Goal: Task Accomplishment & Management: Use online tool/utility

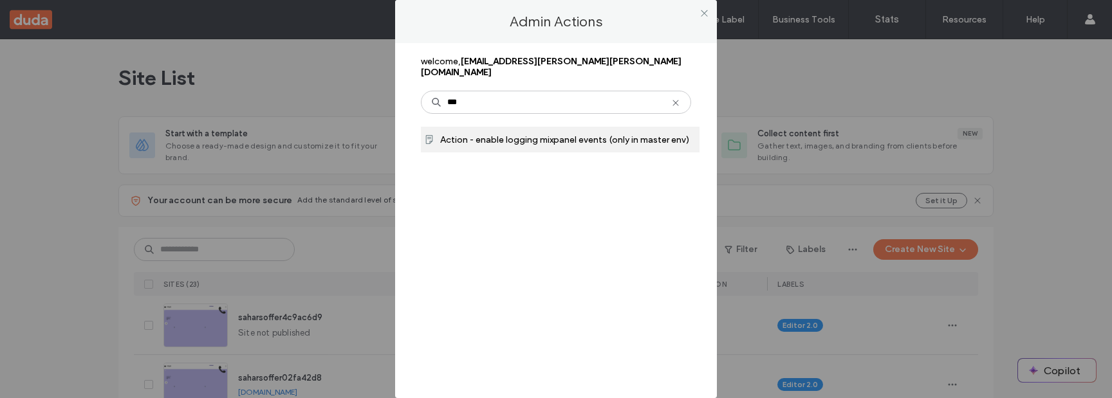
type input "***"
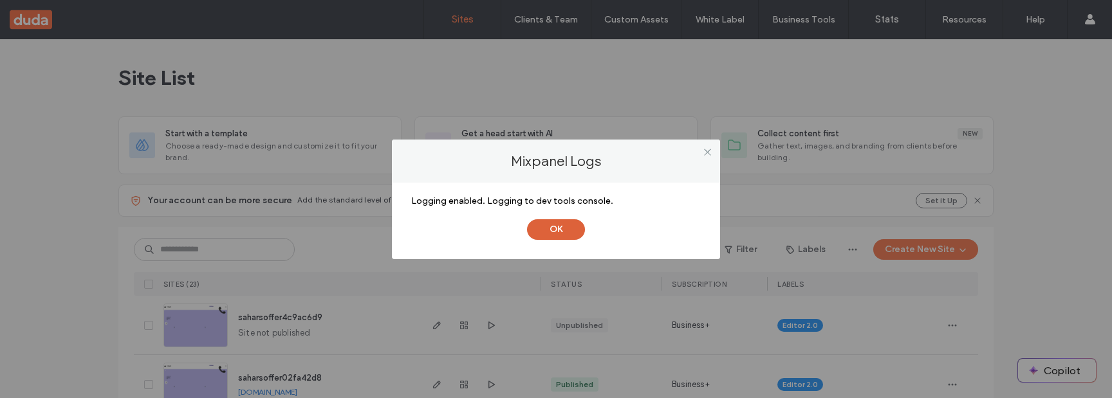
click at [564, 231] on button "OK" at bounding box center [556, 230] width 58 height 21
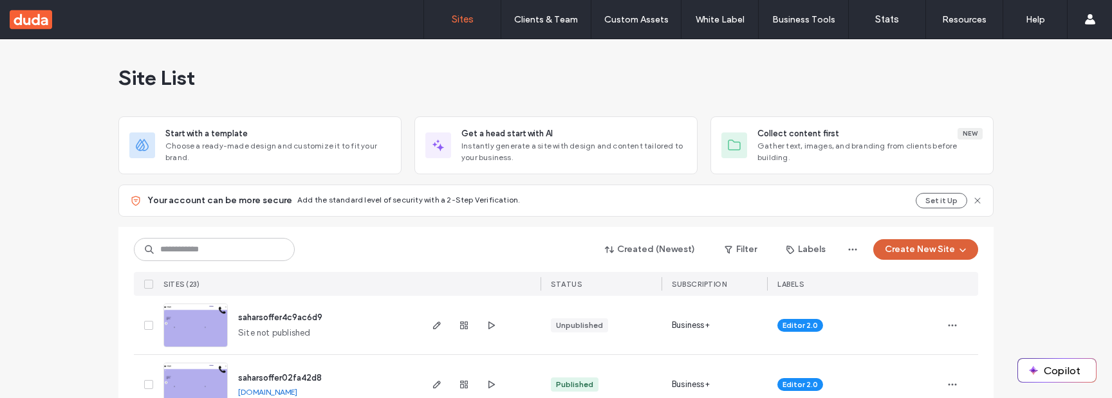
click at [926, 247] on button "Create New Site" at bounding box center [926, 249] width 105 height 21
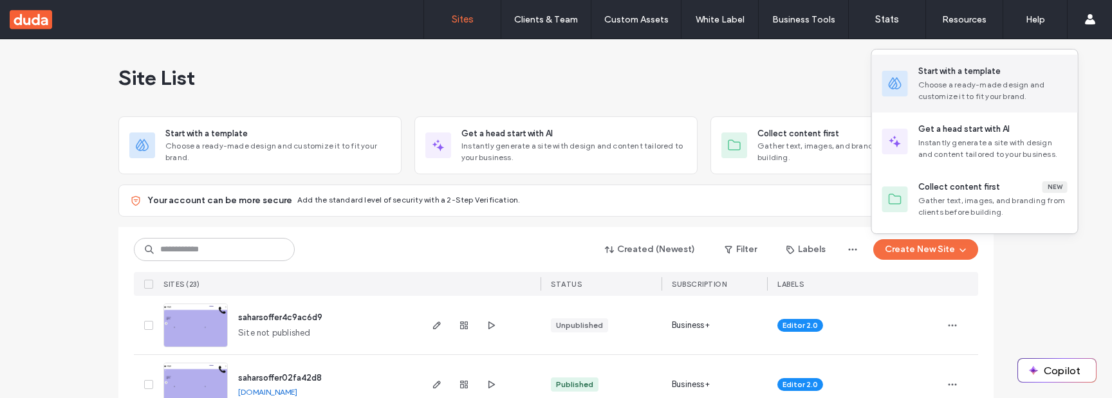
click at [976, 88] on div "Choose a ready-made design and customize it to fit your brand." at bounding box center [993, 90] width 149 height 23
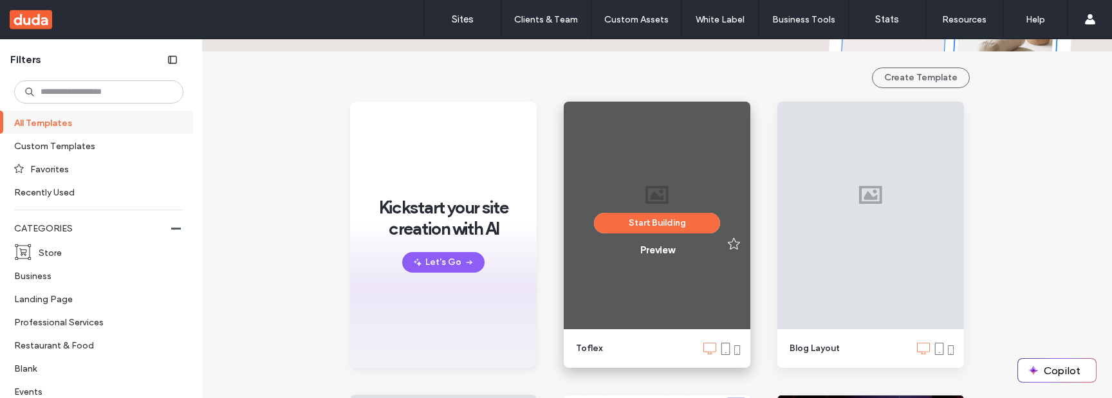
scroll to position [129, 0]
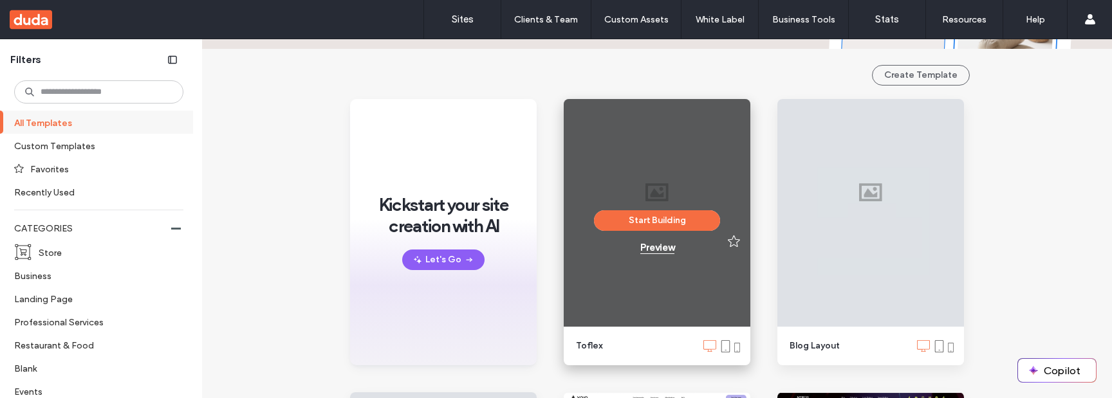
click at [661, 252] on div "Preview" at bounding box center [658, 248] width 34 height 12
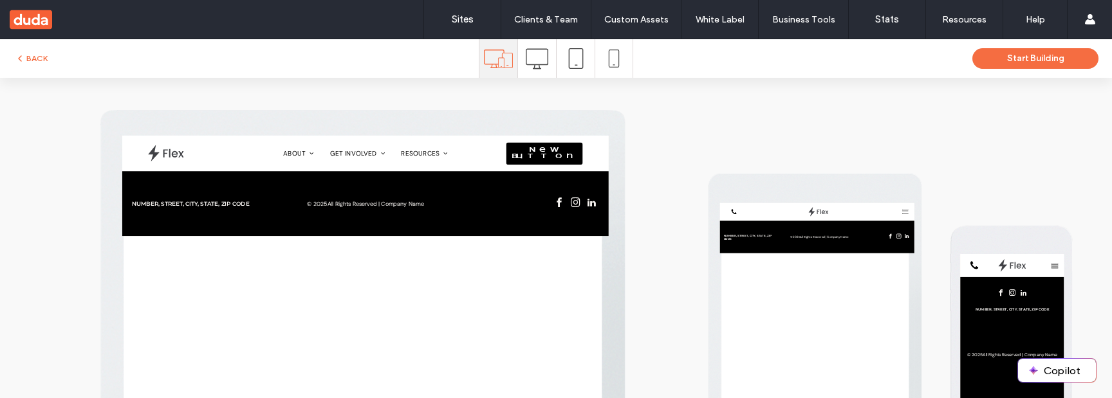
scroll to position [1, 0]
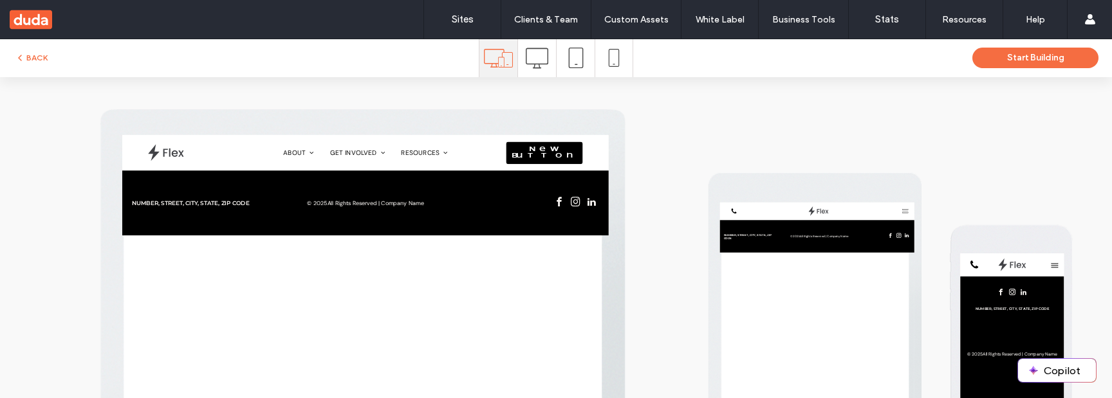
click at [537, 61] on icon at bounding box center [537, 58] width 23 height 23
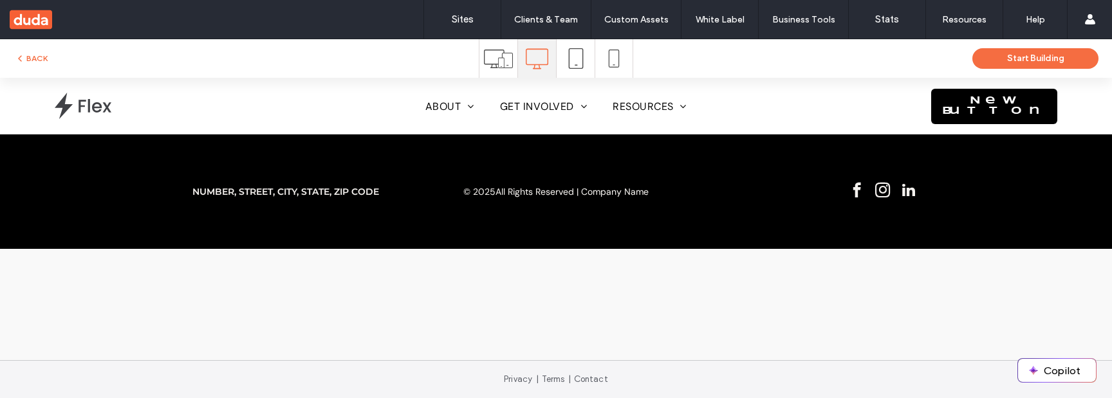
scroll to position [0, 0]
click at [502, 62] on icon at bounding box center [498, 58] width 29 height 29
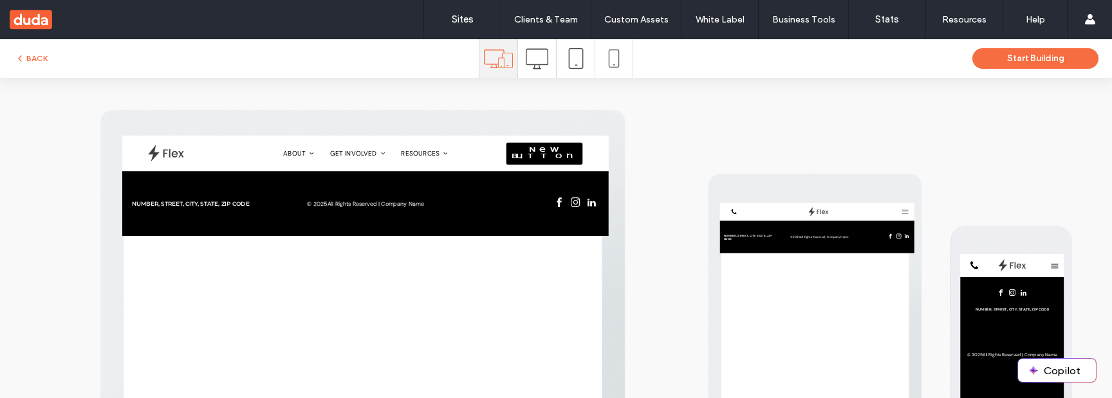
click at [527, 62] on icon at bounding box center [537, 59] width 23 height 23
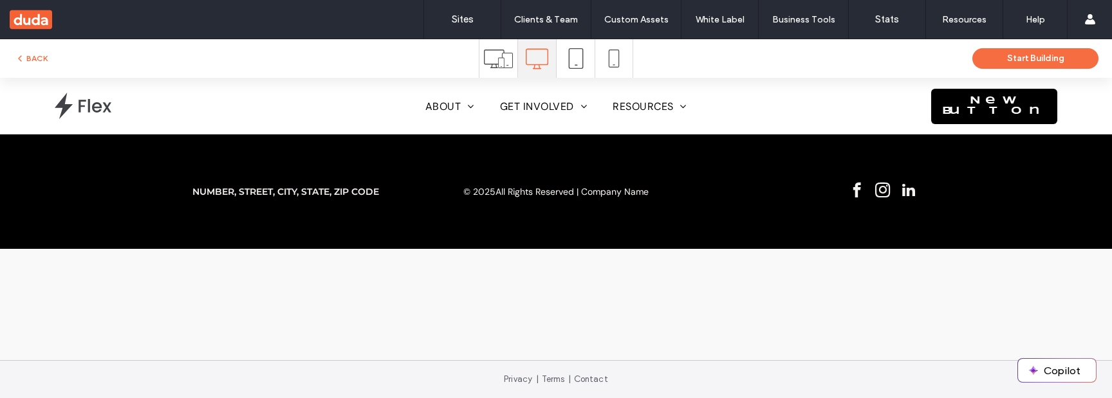
click at [586, 61] on div at bounding box center [576, 58] width 38 height 39
click at [506, 62] on icon at bounding box center [498, 58] width 29 height 29
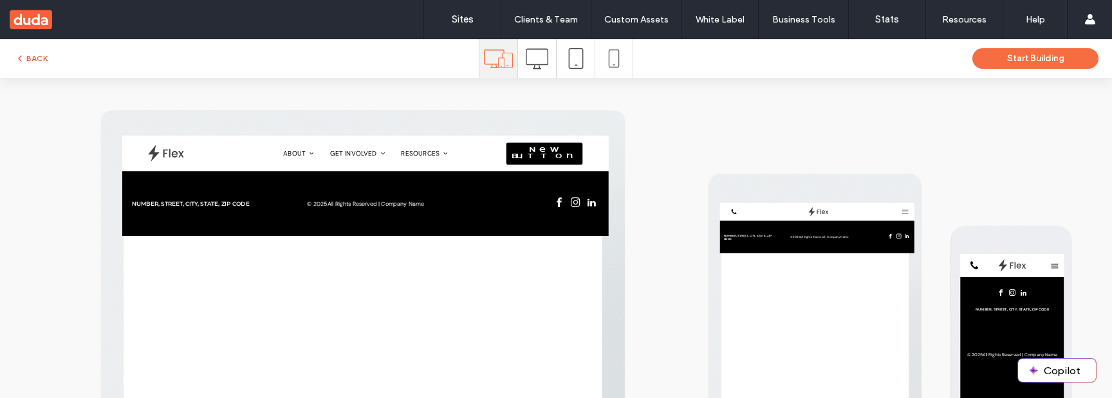
click at [40, 59] on button "BACK" at bounding box center [31, 58] width 33 height 15
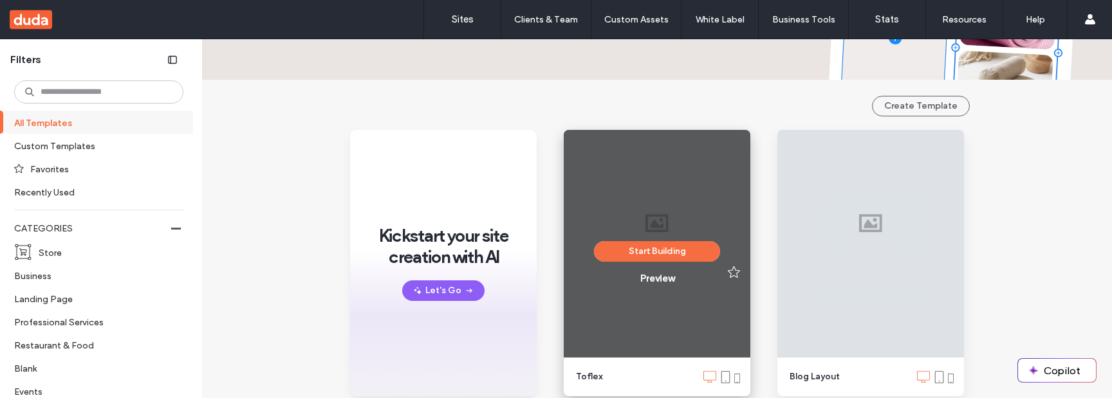
scroll to position [108, 0]
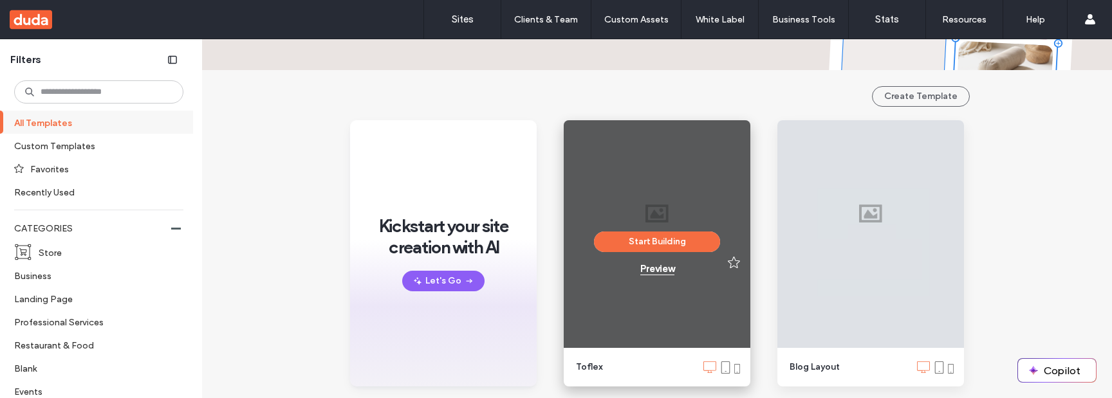
click at [659, 268] on div "Preview" at bounding box center [658, 269] width 34 height 12
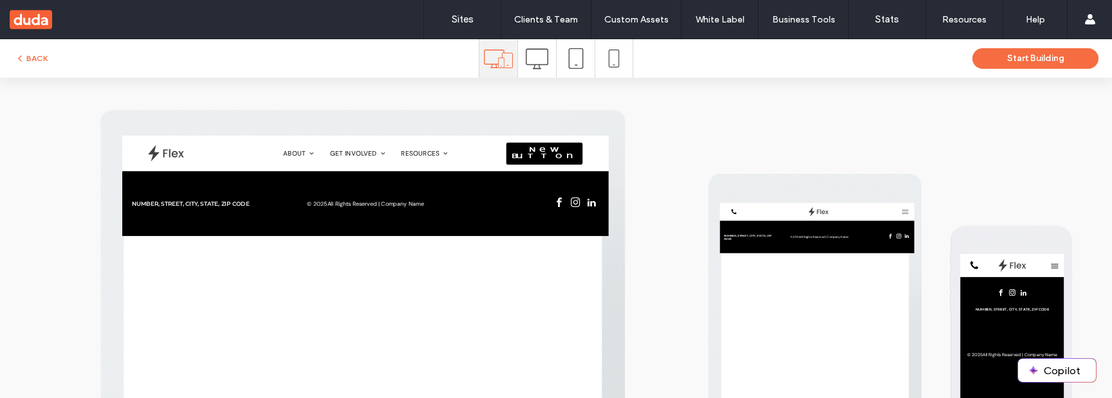
scroll to position [0, 0]
click at [1048, 60] on button "Start Building" at bounding box center [1036, 58] width 126 height 21
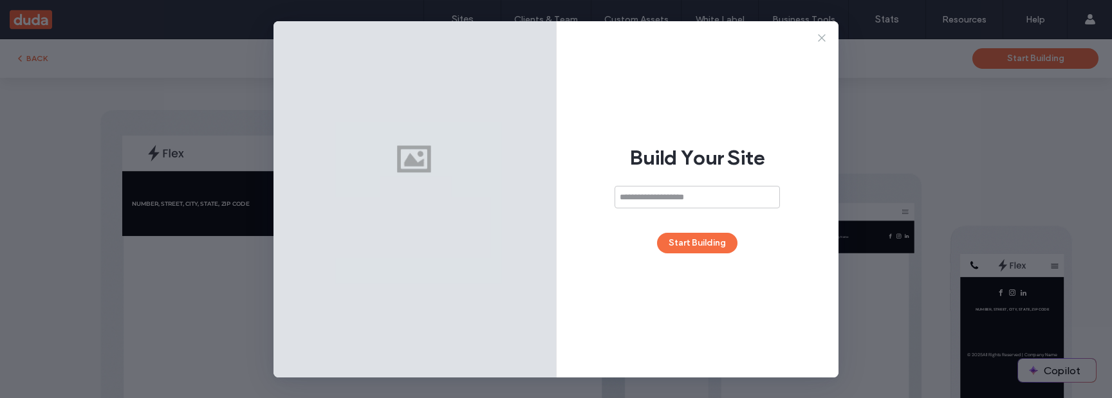
click at [819, 37] on icon at bounding box center [822, 38] width 13 height 13
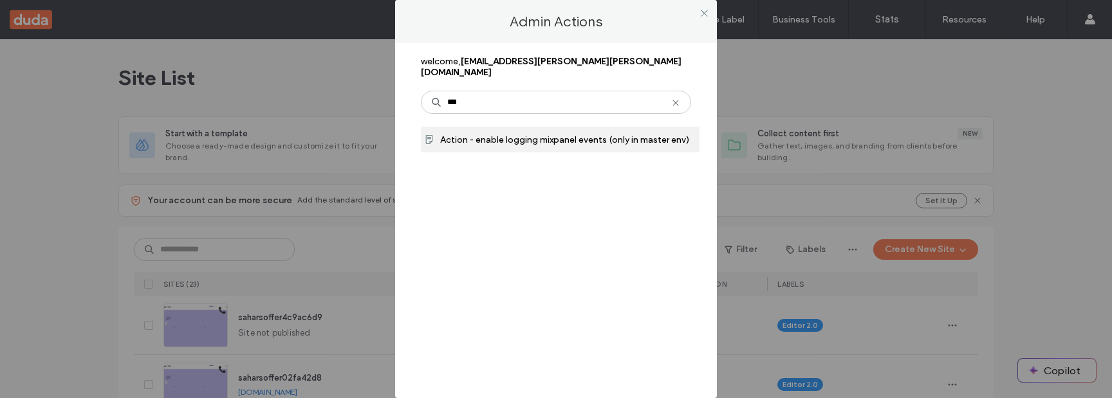
type input "***"
click at [474, 135] on span "Action - enable logging mixpanel events (only in master env)" at bounding box center [564, 140] width 249 height 11
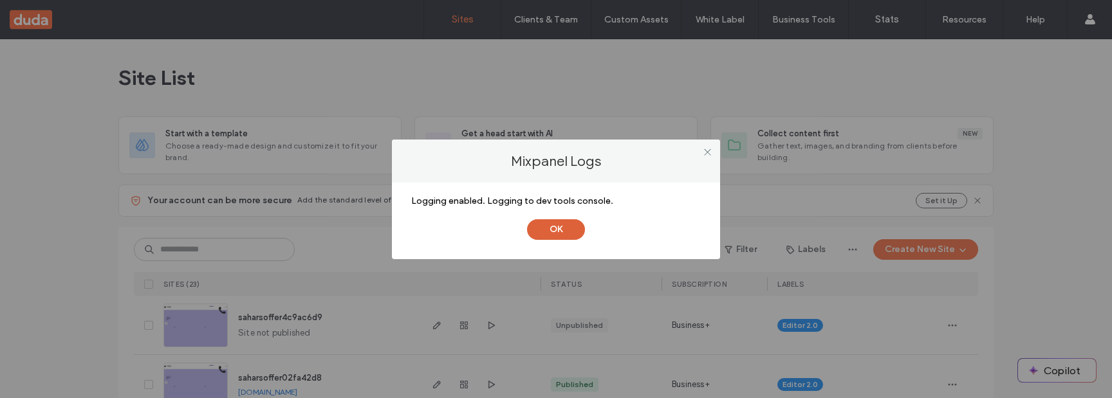
click at [563, 234] on button "OK" at bounding box center [556, 230] width 58 height 21
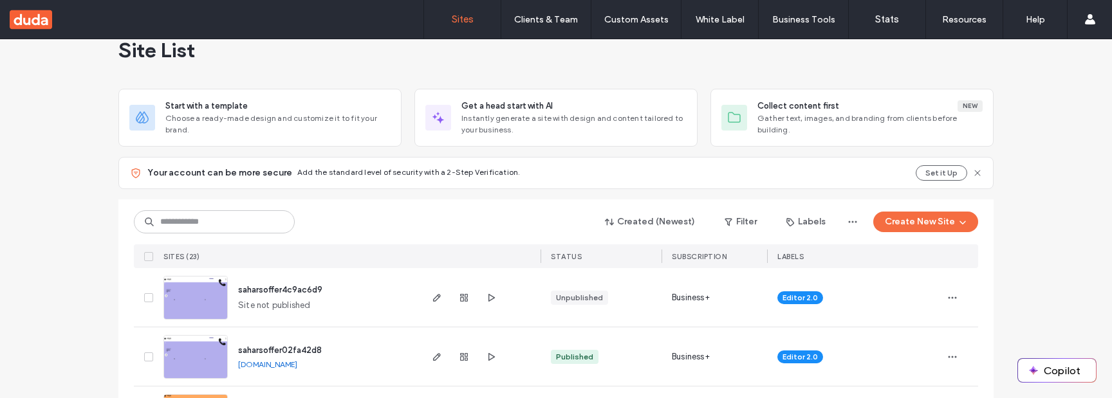
scroll to position [44, 0]
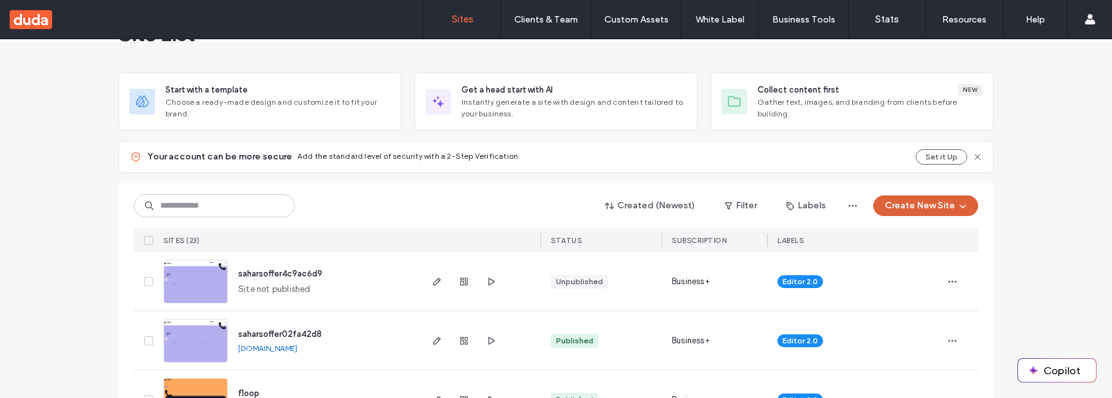
click at [903, 208] on button "Create New Site" at bounding box center [926, 206] width 105 height 21
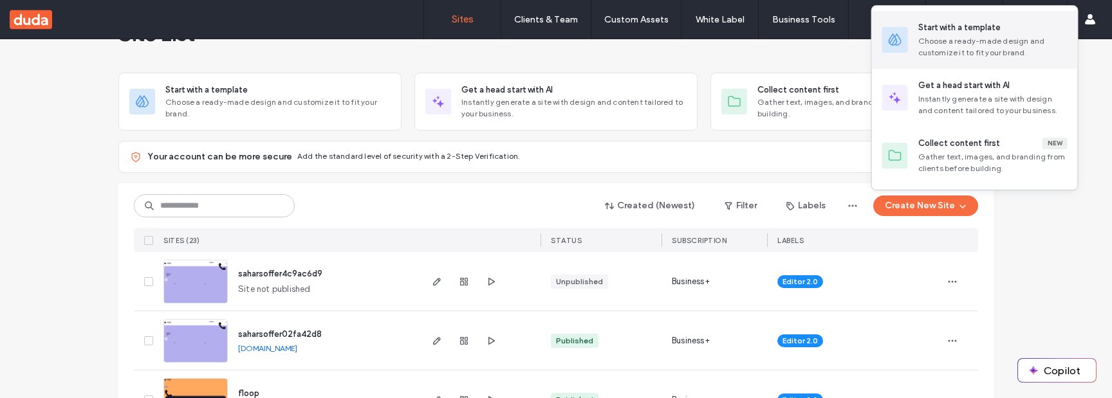
click at [930, 59] on div "Start with a template Choose a ready-made design and customize it to fit your b…" at bounding box center [975, 40] width 206 height 58
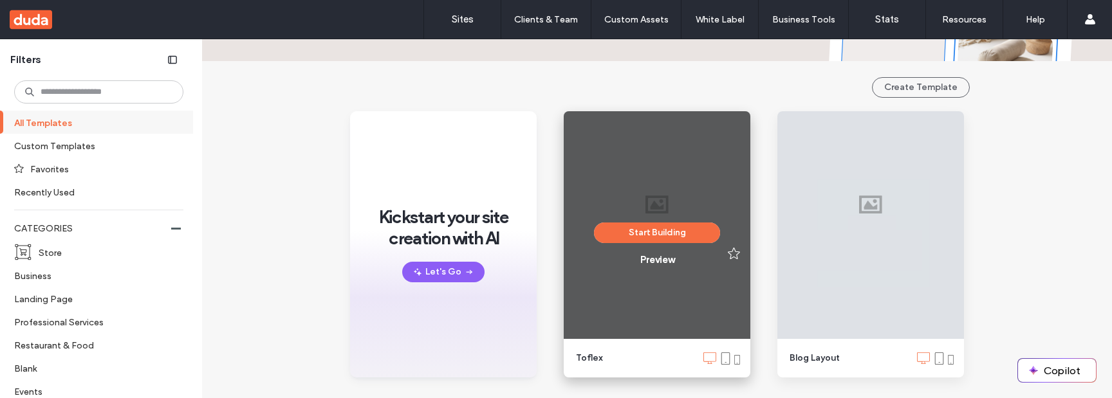
scroll to position [122, 0]
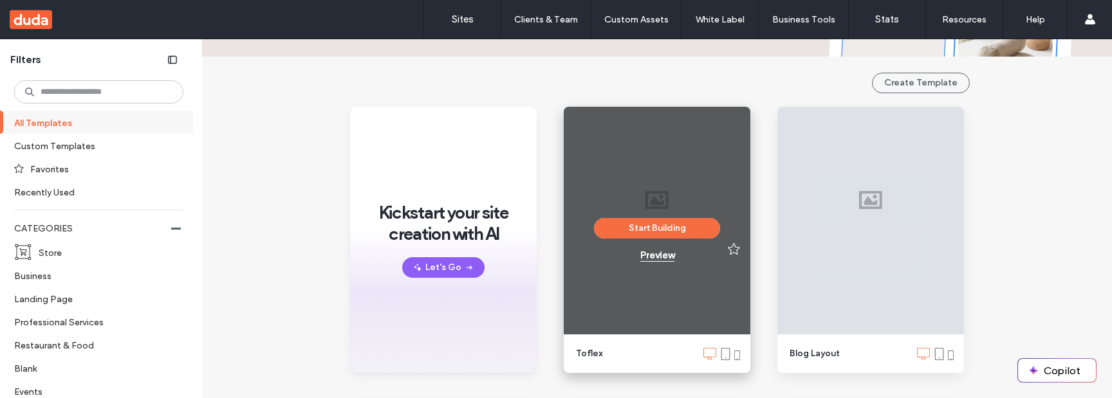
click at [652, 257] on div "Preview" at bounding box center [658, 256] width 34 height 12
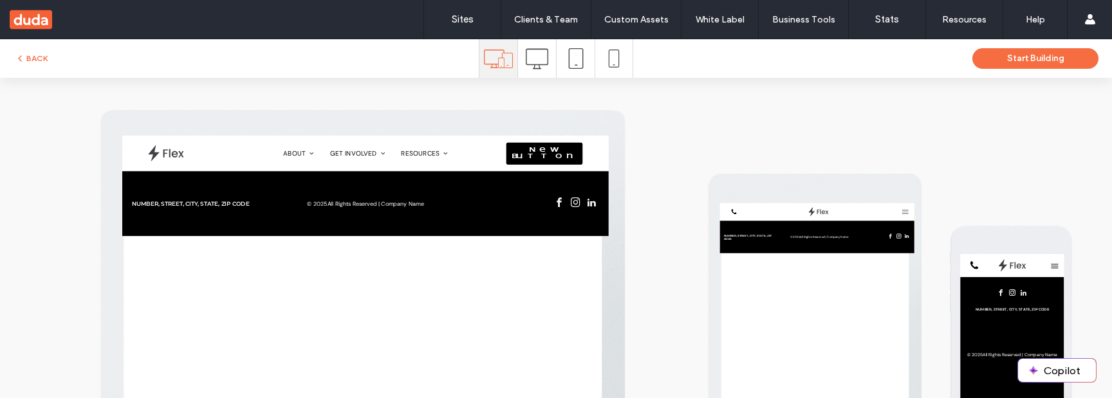
scroll to position [0, 0]
click at [1011, 60] on button "Start Building" at bounding box center [1036, 58] width 126 height 21
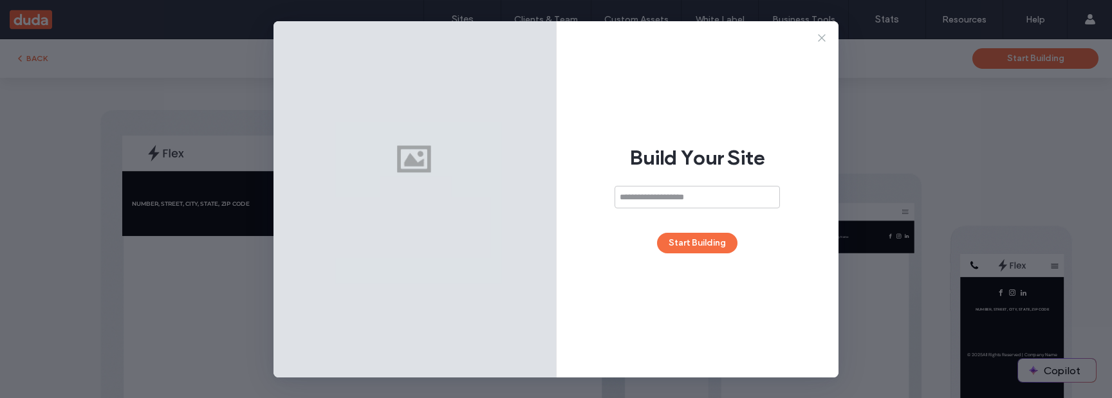
click at [827, 38] on icon at bounding box center [822, 38] width 13 height 13
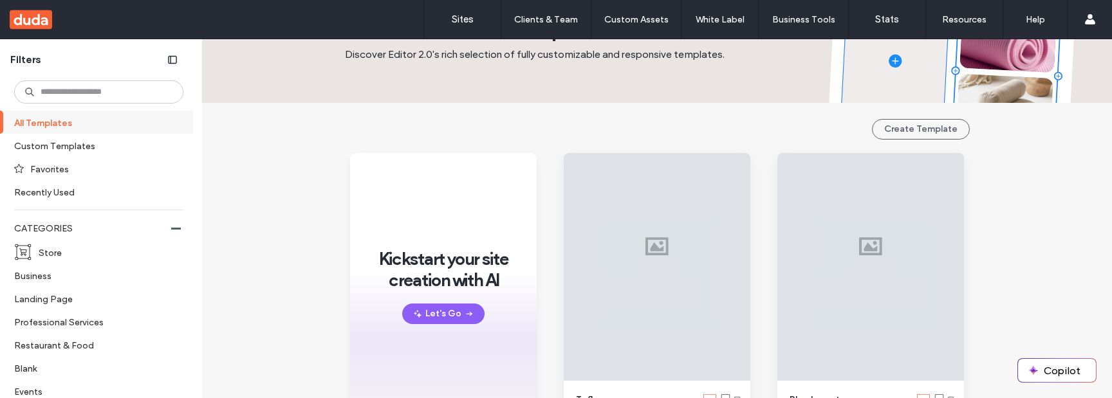
scroll to position [98, 0]
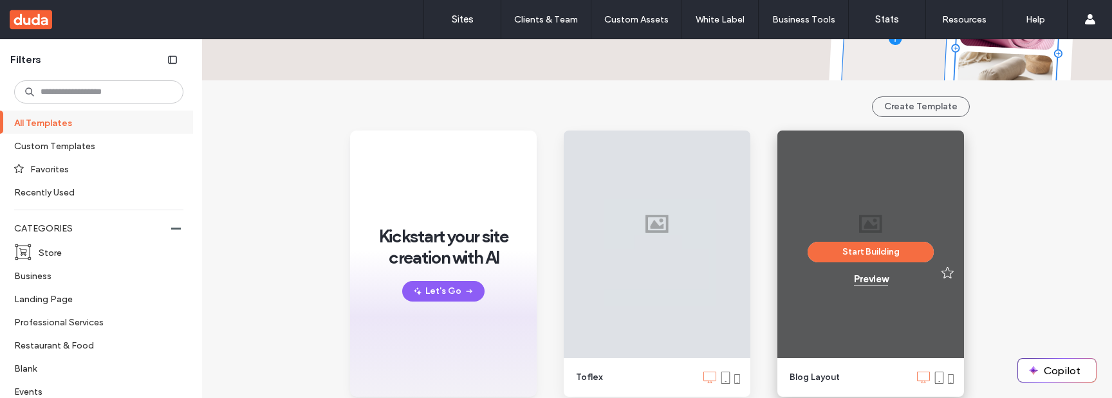
click at [866, 281] on div "Preview" at bounding box center [871, 280] width 34 height 12
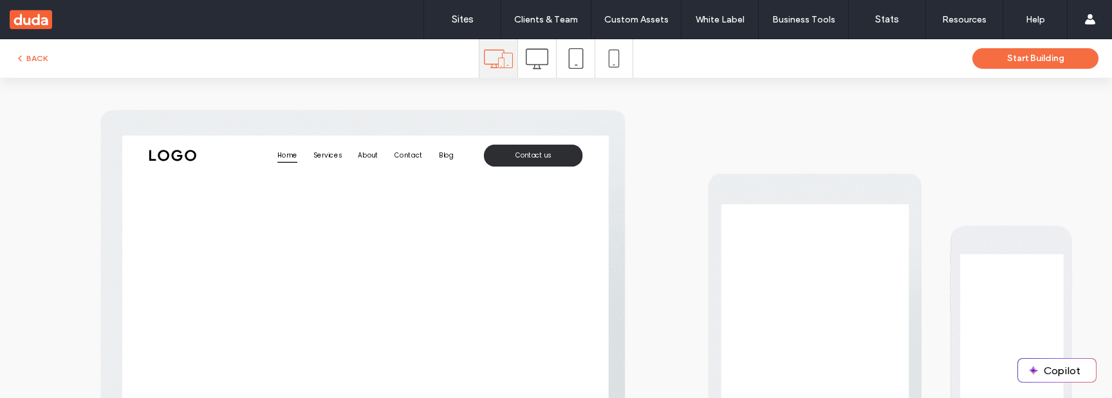
scroll to position [0, 0]
click at [599, 59] on div at bounding box center [613, 58] width 37 height 39
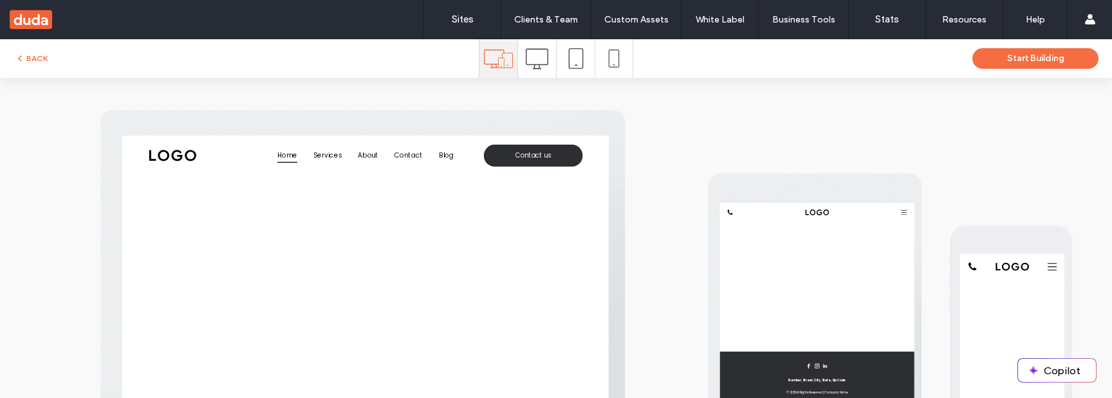
click at [612, 62] on icon at bounding box center [614, 59] width 18 height 18
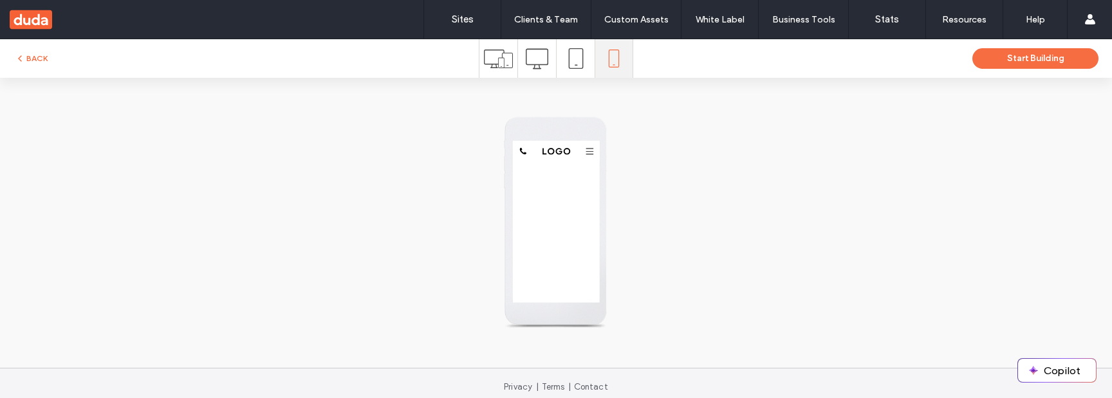
drag, startPoint x: 581, startPoint y: 67, endPoint x: 572, endPoint y: 70, distance: 9.4
click at [581, 67] on div at bounding box center [576, 58] width 38 height 39
click at [571, 60] on icon at bounding box center [576, 58] width 21 height 21
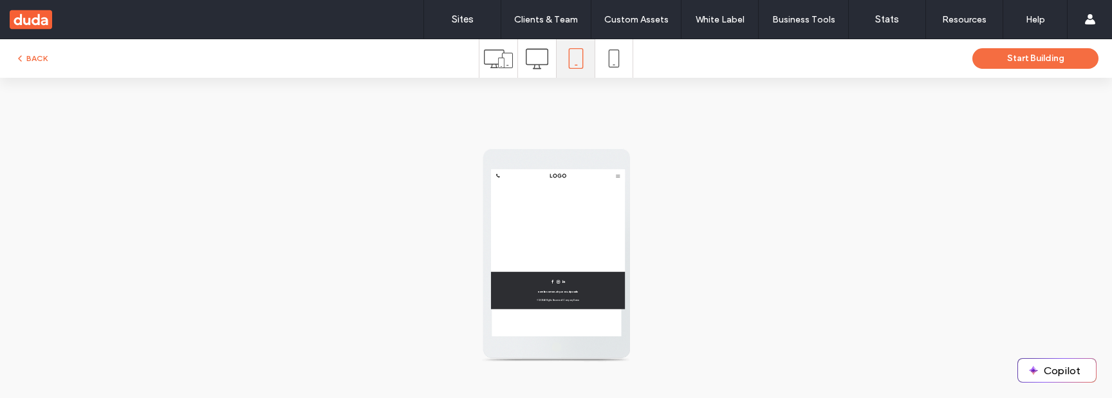
click at [541, 60] on icon at bounding box center [537, 59] width 23 height 23
